Goal: Check status: Check status

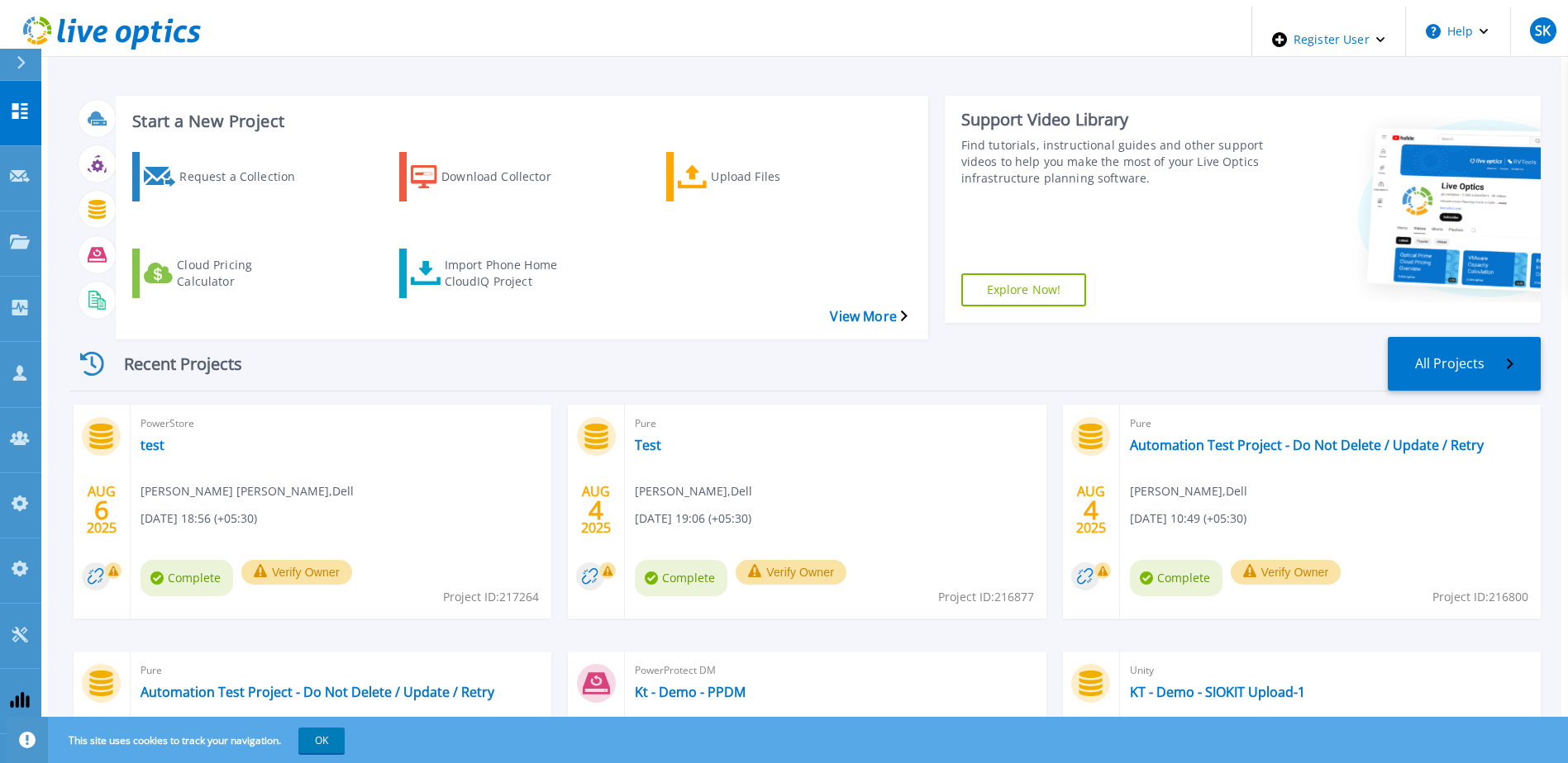
drag, startPoint x: 143, startPoint y: 401, endPoint x: 762, endPoint y: 392, distance: 619.1
click at [810, 404] on div "Pure Test Sachin Koshti , Dell 08/04/2025, 19:06 (+05:30) Complete Verify Owner…" at bounding box center [835, 511] width 421 height 214
click at [7, 473] on link "Admin Panel Admin Panel" at bounding box center [20, 505] width 41 height 65
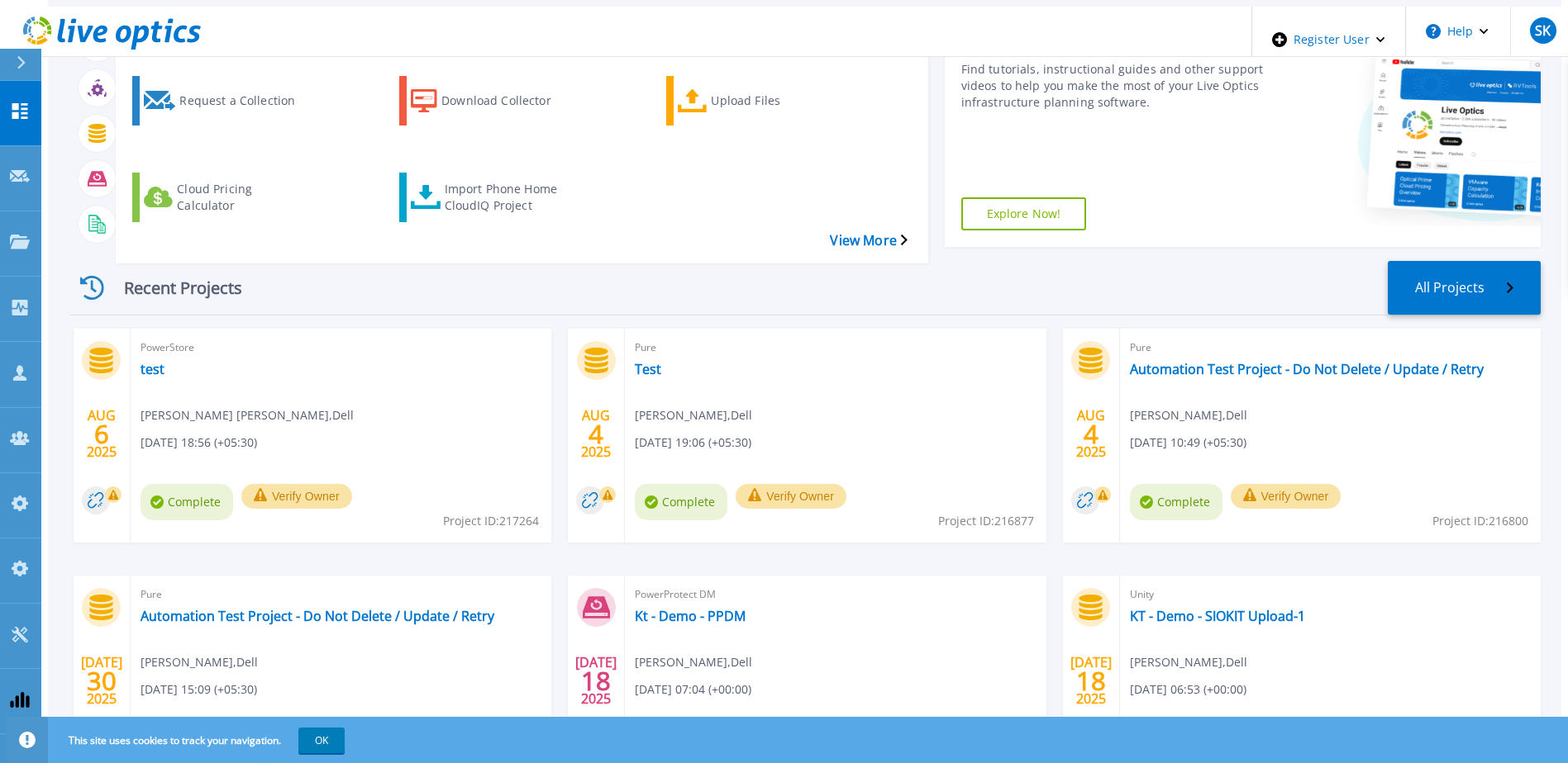
scroll to position [152, 0]
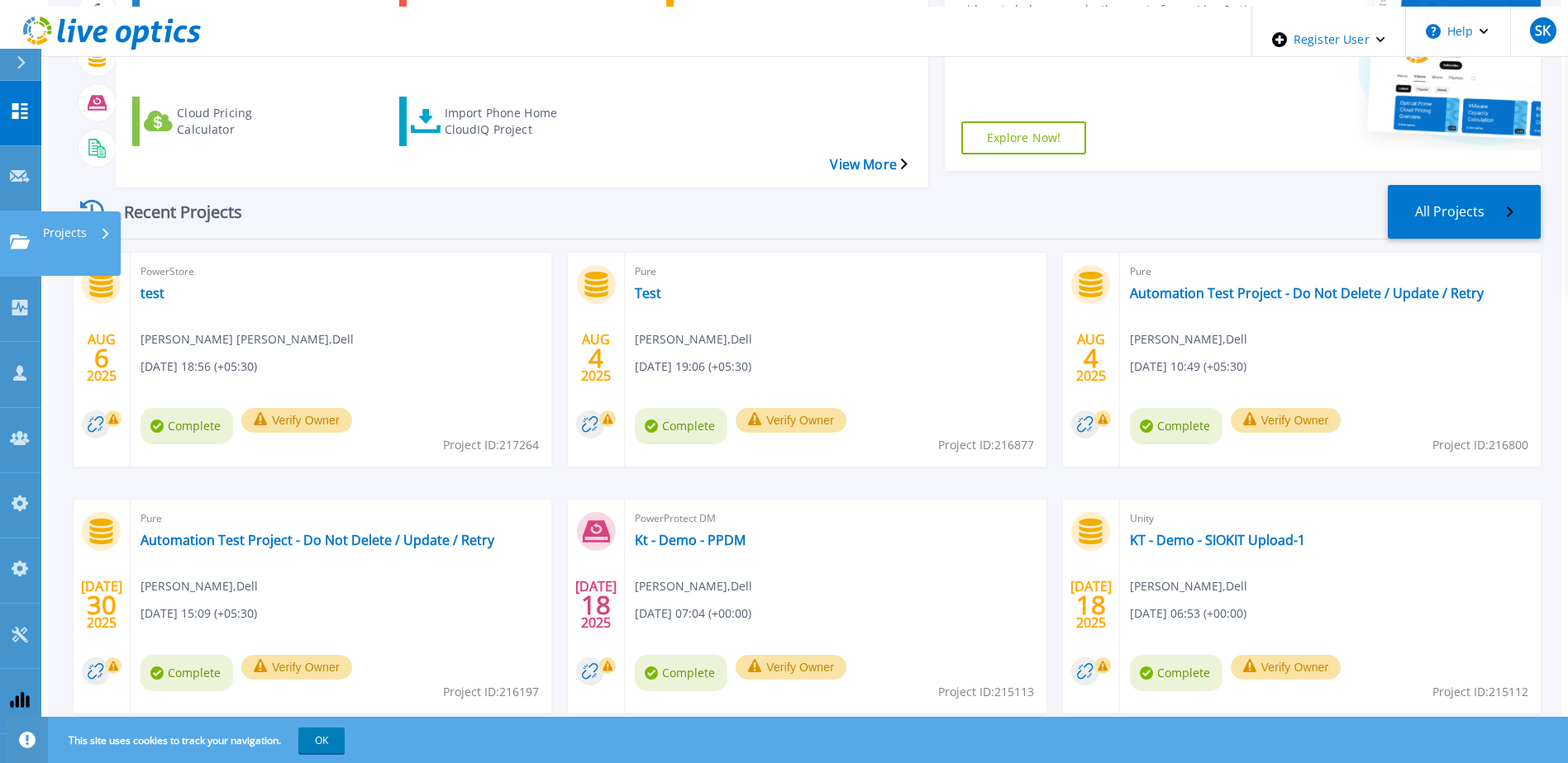
click at [23, 212] on link "Projects Projects" at bounding box center [20, 244] width 41 height 65
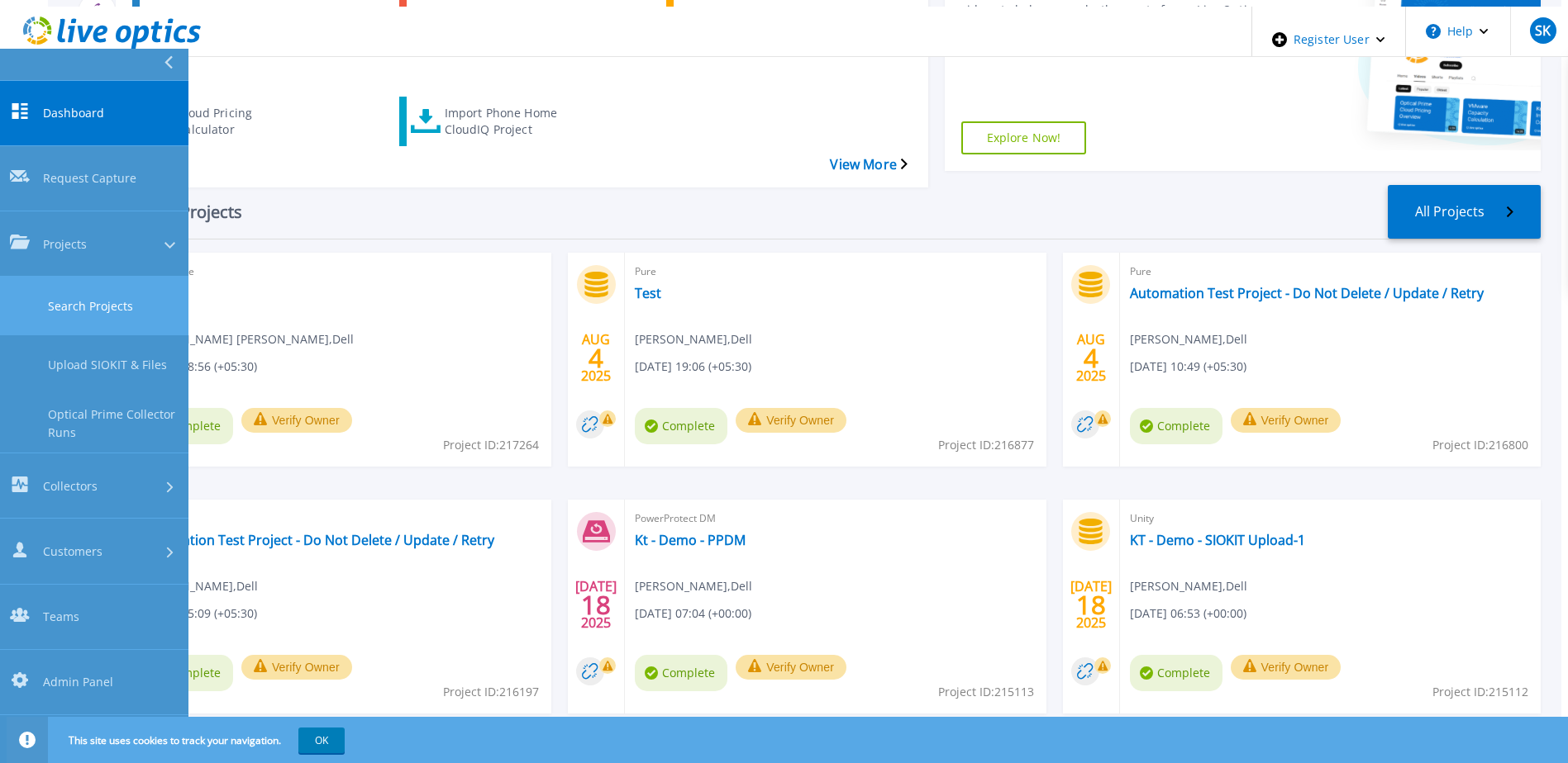
click at [106, 277] on link "Search Projects" at bounding box center [94, 305] width 188 height 58
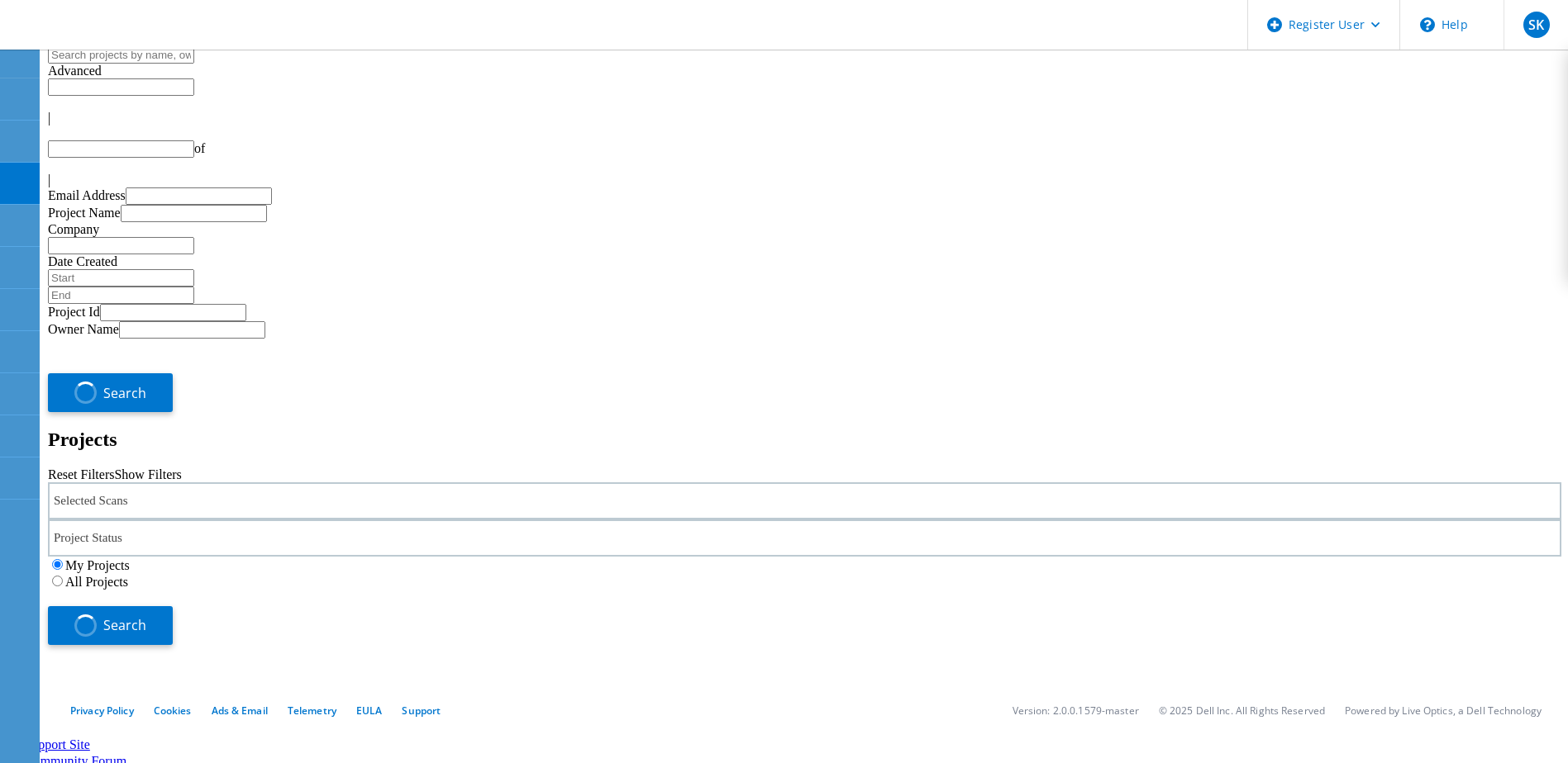
type input "1"
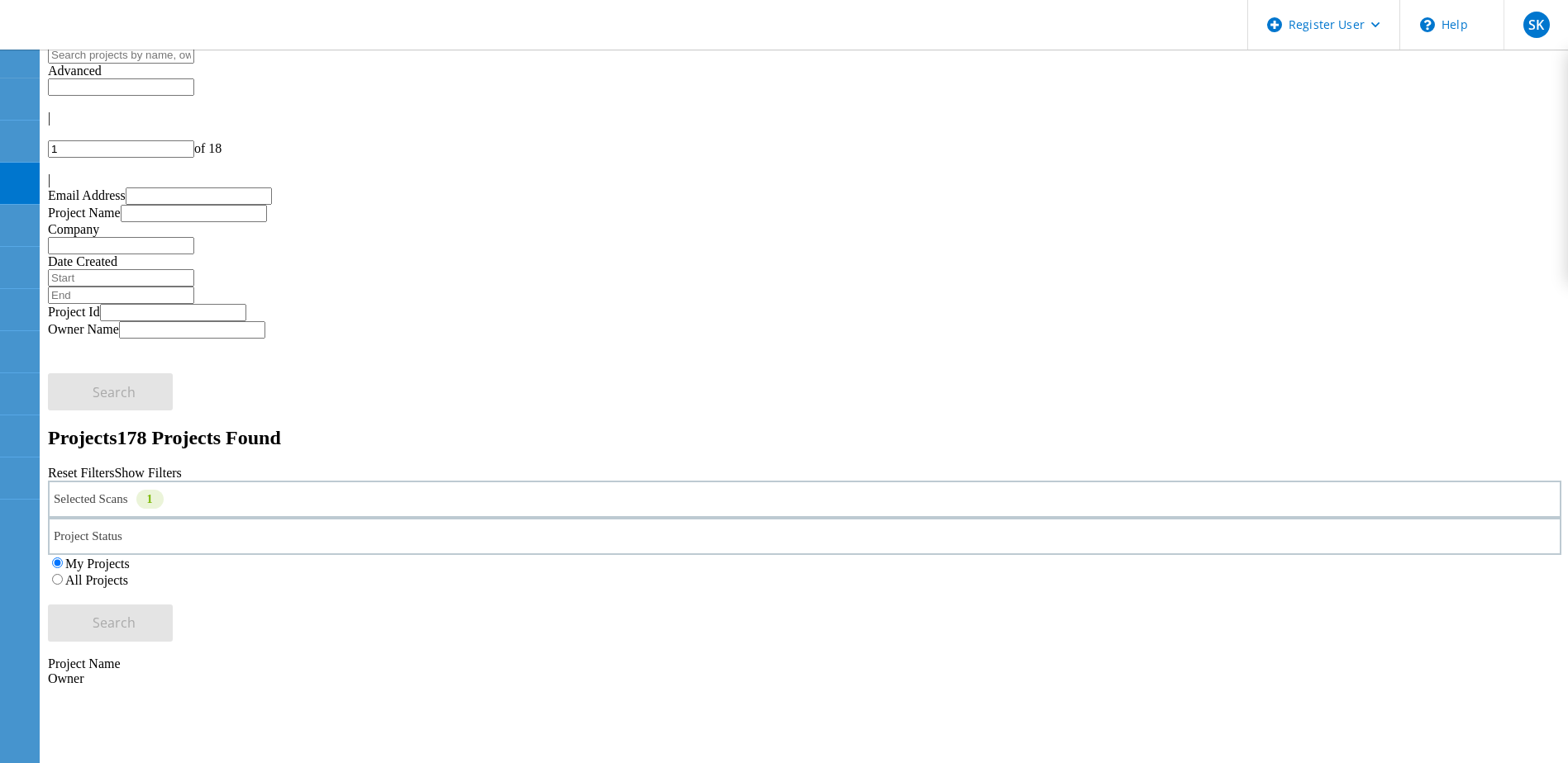
click at [442, 481] on div "Selected Scans 1" at bounding box center [805, 499] width 1514 height 37
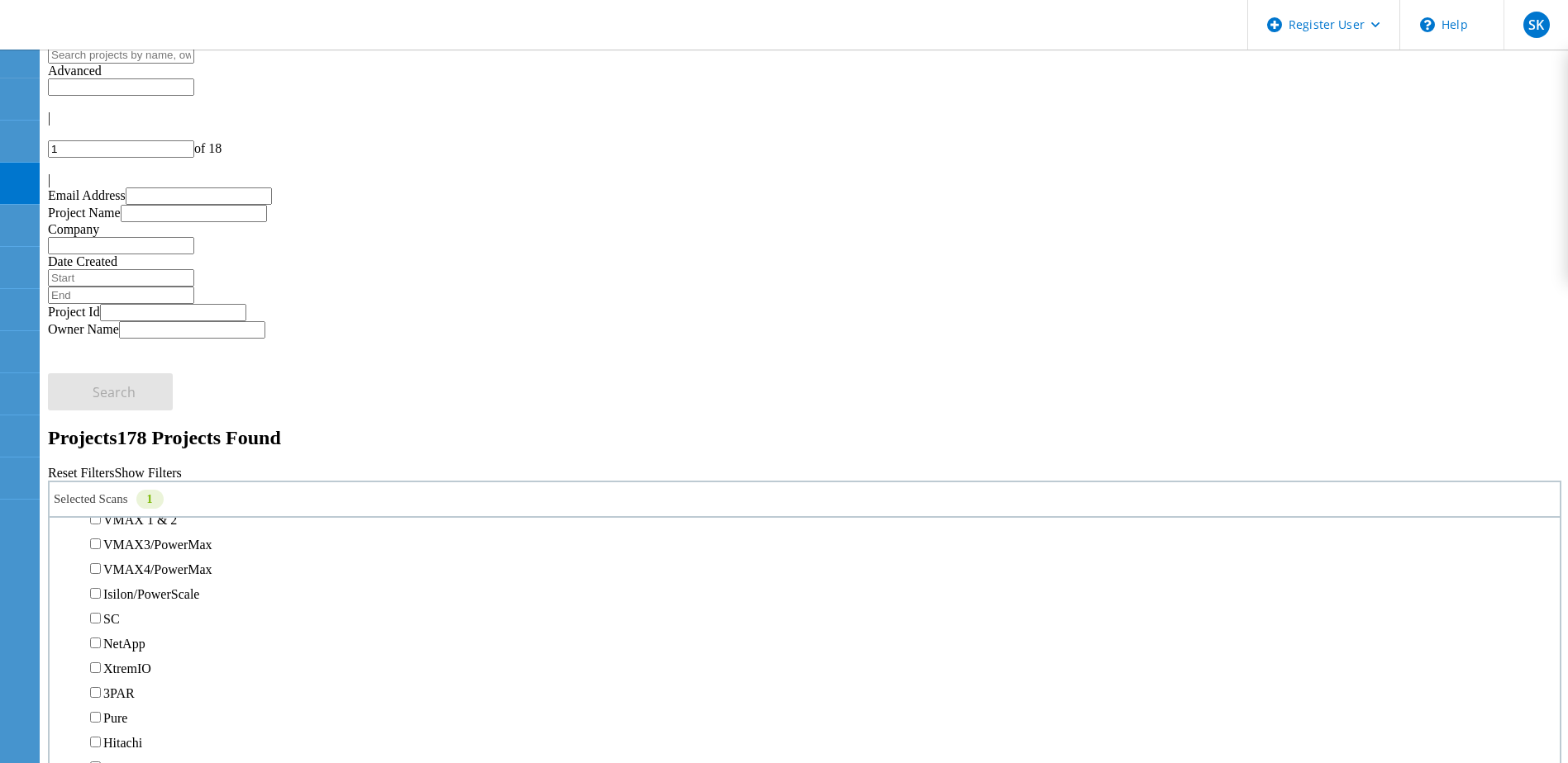
scroll to position [413, 0]
click at [588, 481] on div "Selected Scans 1 Server & Cloud Optical Prime AWS Azure Nutanix RVTools Kuberne…" at bounding box center [805, 561] width 1514 height 161
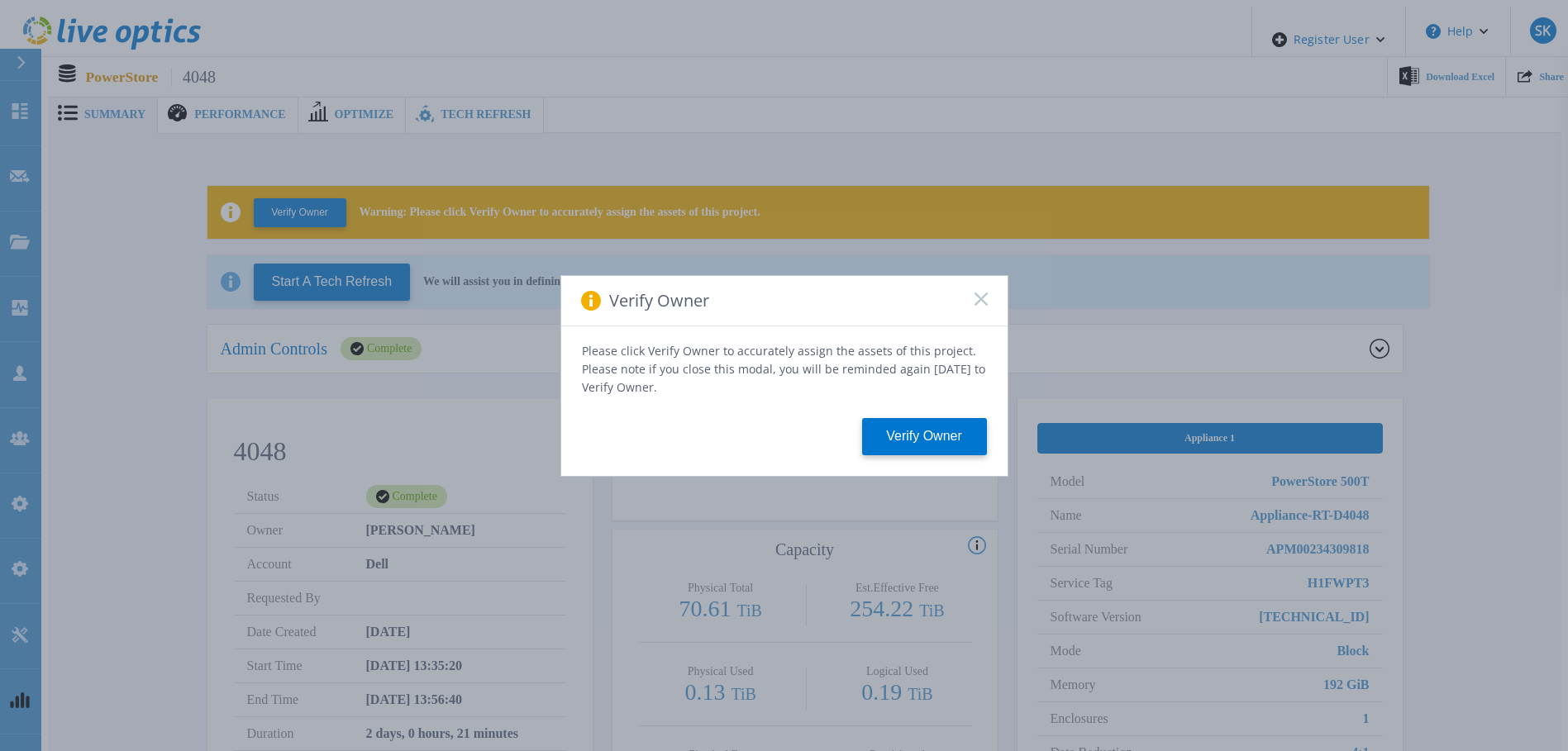
drag, startPoint x: 978, startPoint y: 301, endPoint x: 724, endPoint y: 448, distance: 293.5
click at [978, 300] on icon at bounding box center [981, 300] width 13 height 13
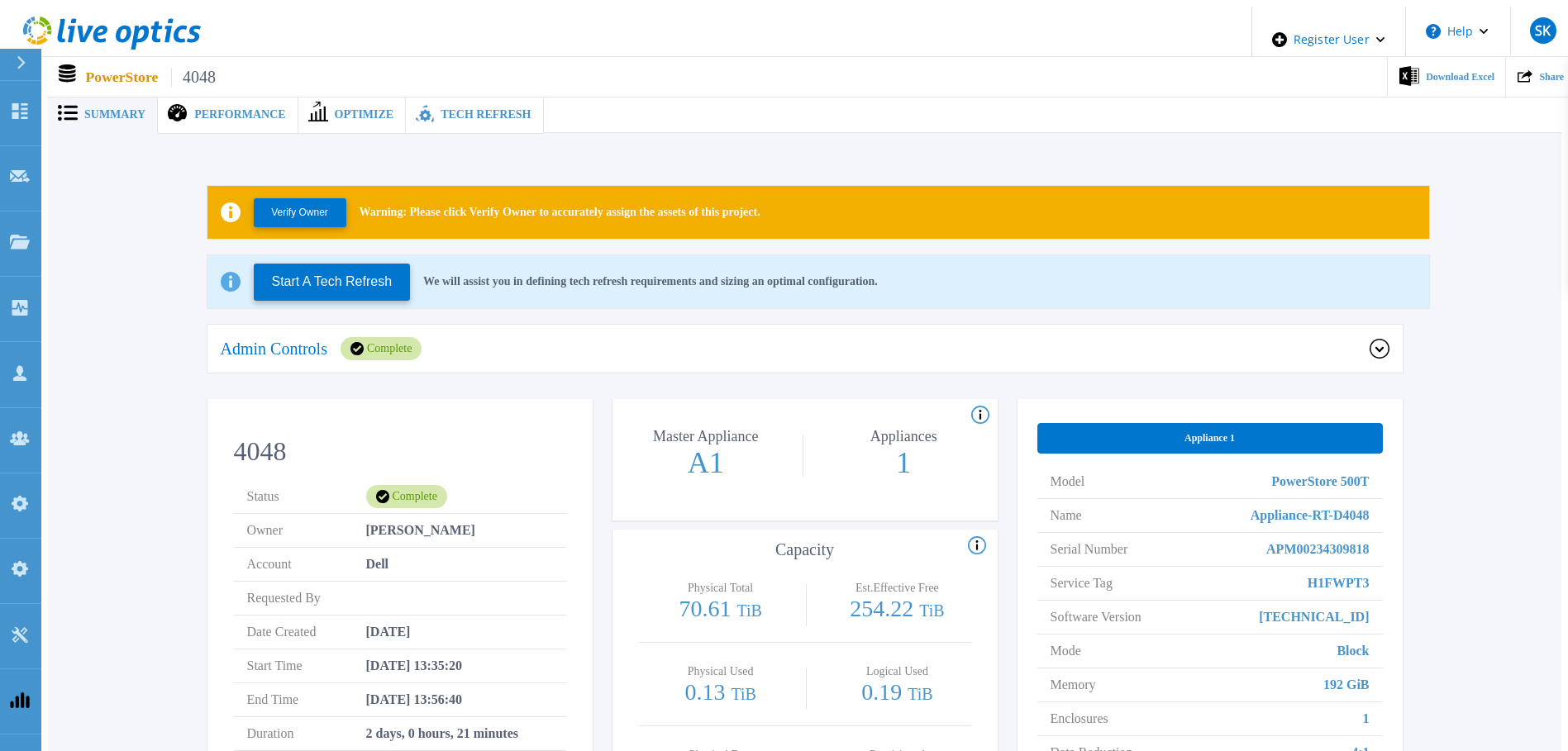
click at [392, 326] on div "Admin Controls Complete" at bounding box center [805, 349] width 1195 height 50
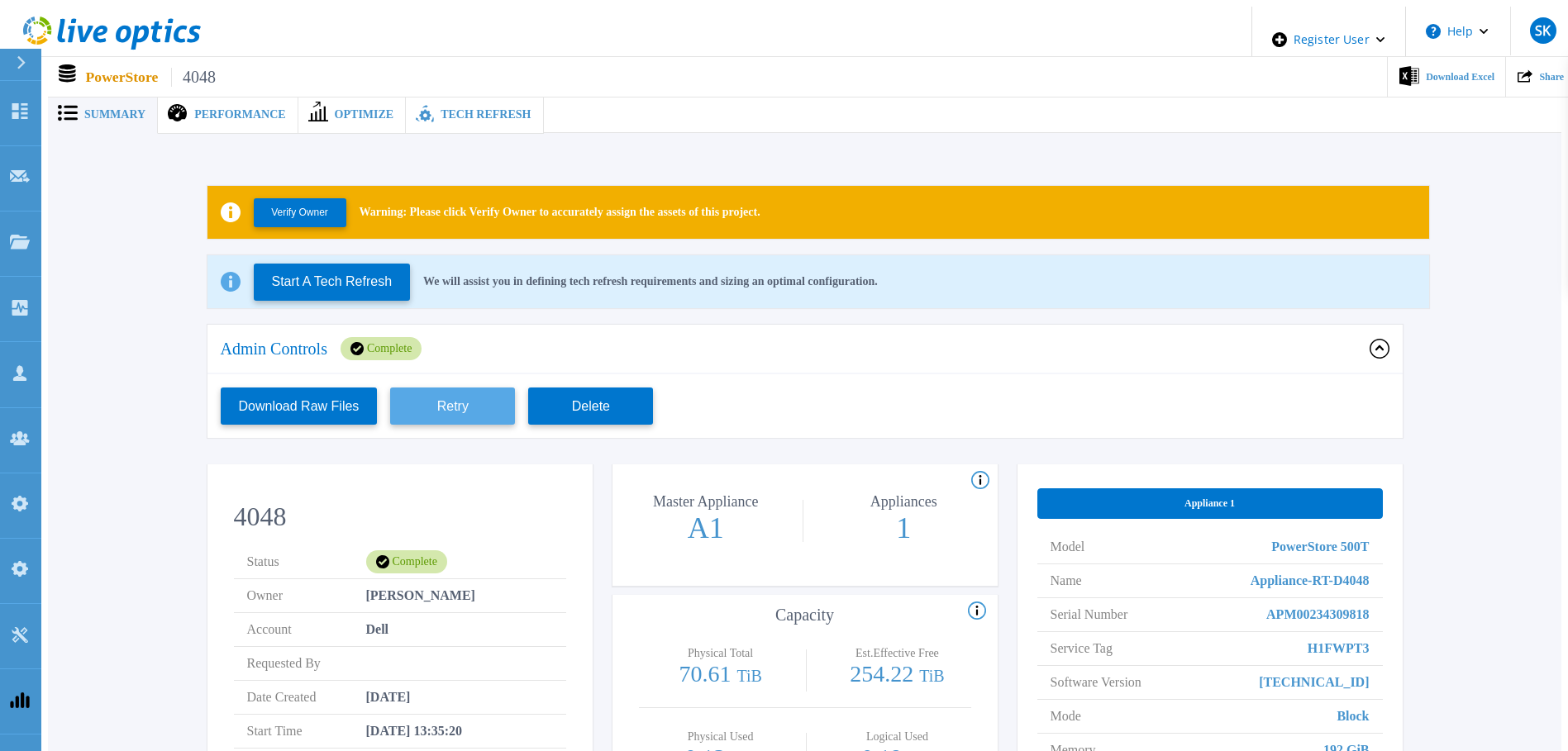
click at [465, 407] on button "Retry" at bounding box center [452, 406] width 125 height 37
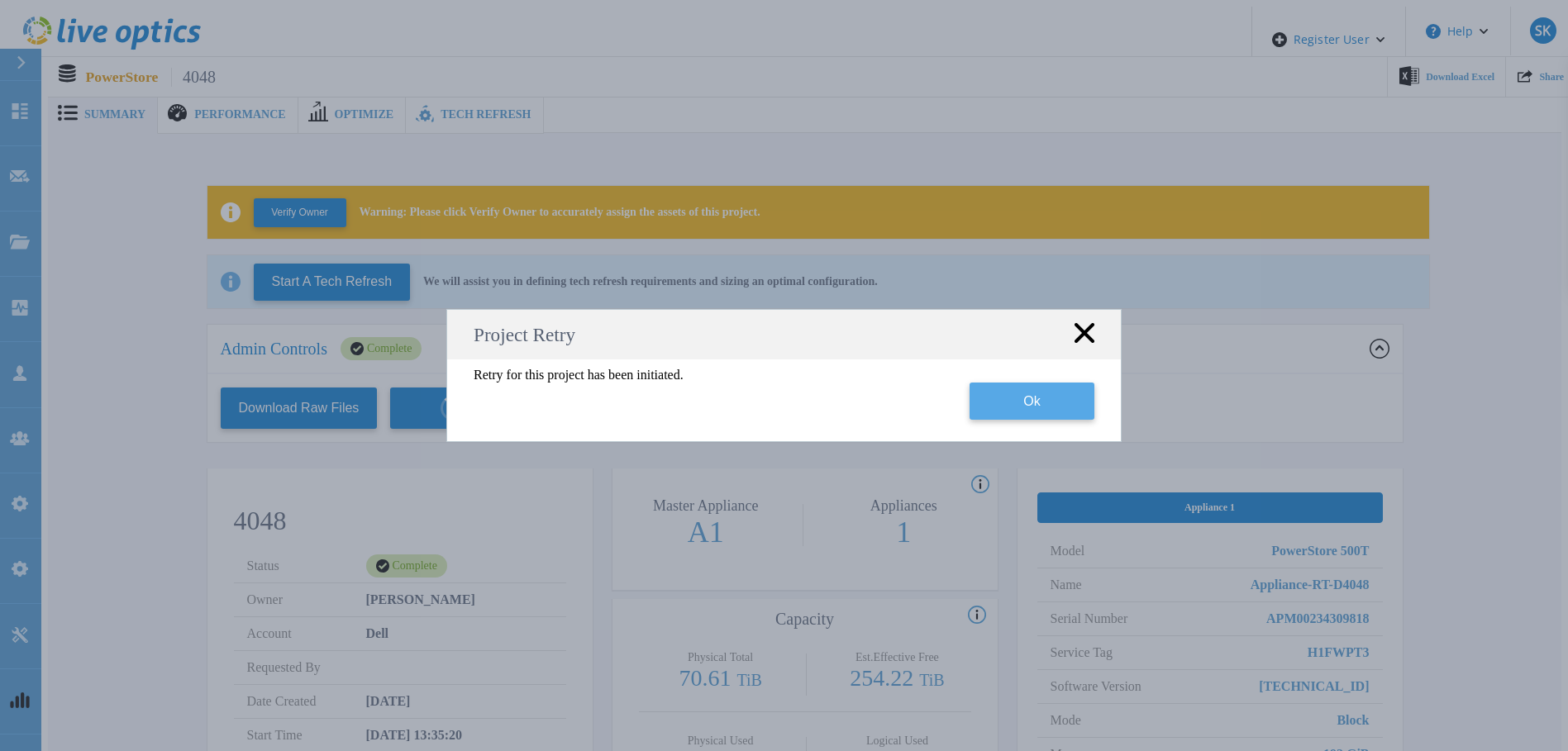
click at [1004, 408] on button "Ok" at bounding box center [1032, 401] width 125 height 37
